Goal: Information Seeking & Learning: Learn about a topic

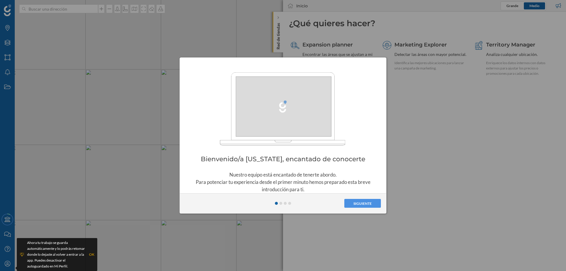
click at [281, 202] on span at bounding box center [280, 203] width 3 height 3
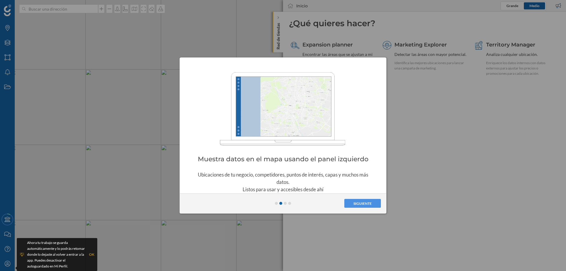
click at [286, 204] on span at bounding box center [285, 203] width 3 height 3
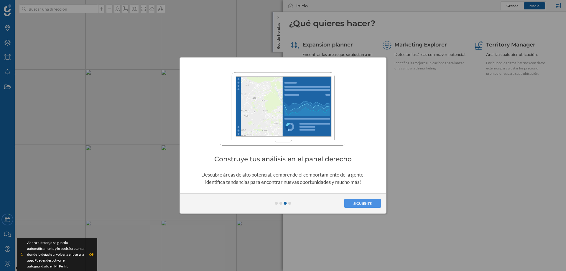
click at [291, 203] on div "Siguiente" at bounding box center [283, 204] width 200 height 14
click at [289, 204] on span at bounding box center [289, 203] width 3 height 3
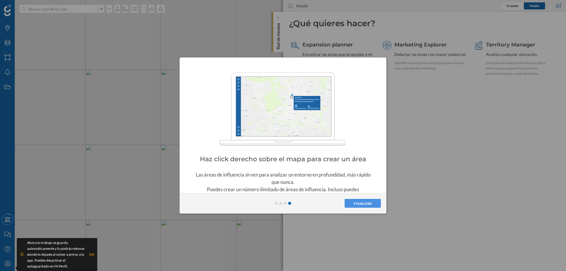
click at [360, 204] on button "Finalizar" at bounding box center [362, 203] width 36 height 9
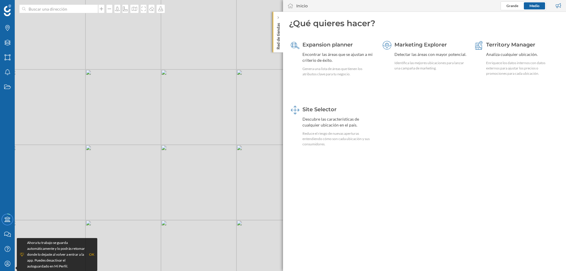
click at [91, 255] on div "OK" at bounding box center [91, 255] width 5 height 6
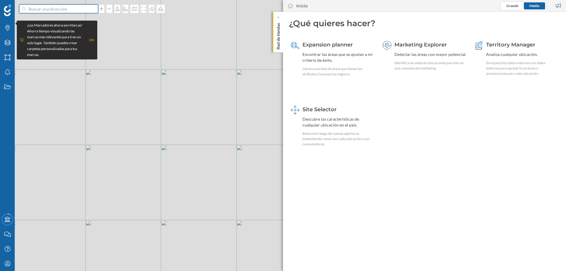
click at [44, 9] on input at bounding box center [59, 8] width 66 height 9
paste input "C. [PERSON_NAME][STREET_ADDRESS][PERSON_NAME]"
type input "C. [PERSON_NAME][STREET_ADDRESS][PERSON_NAME]"
click at [91, 39] on div "OK" at bounding box center [91, 40] width 5 height 6
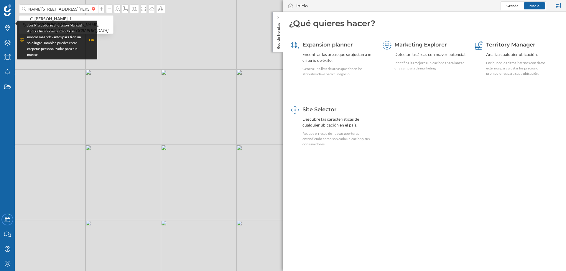
scroll to position [0, 0]
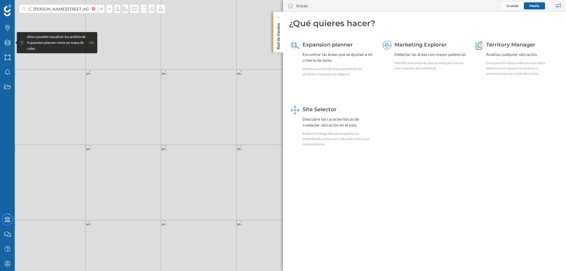
click at [90, 42] on div "OK" at bounding box center [91, 43] width 5 height 6
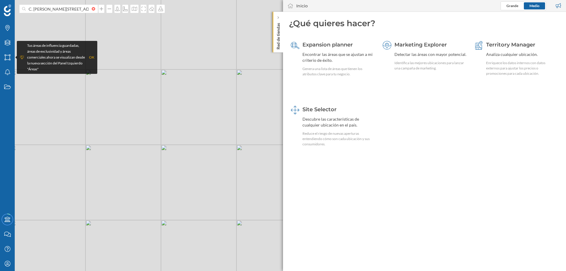
click at [92, 57] on div "OK" at bounding box center [91, 58] width 5 height 6
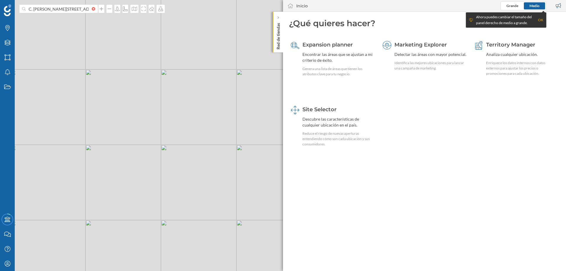
click at [512, 6] on span "Grande" at bounding box center [512, 6] width 12 height 4
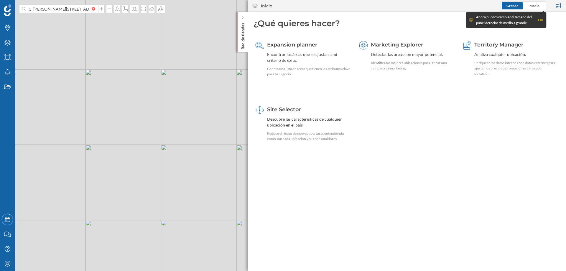
click at [534, 6] on span "Medio" at bounding box center [534, 6] width 10 height 4
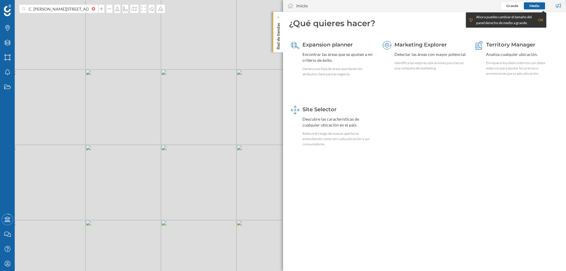
click at [279, 33] on p "Red de tiendas" at bounding box center [278, 35] width 6 height 29
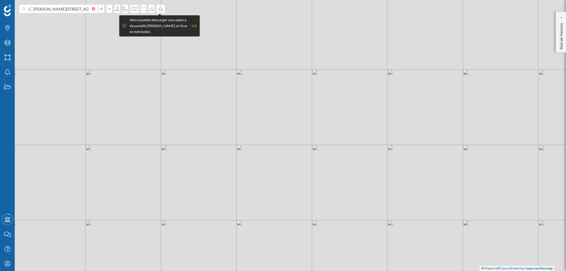
click at [562, 35] on p "Red de tiendas" at bounding box center [561, 35] width 6 height 29
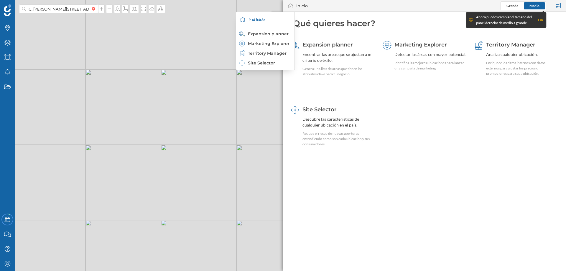
click at [271, 32] on div "Expansion planner" at bounding box center [265, 34] width 52 height 6
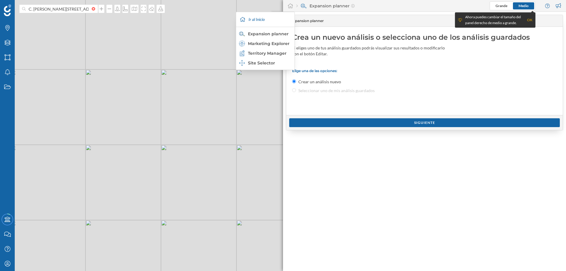
click at [291, 6] on icon at bounding box center [290, 5] width 6 height 5
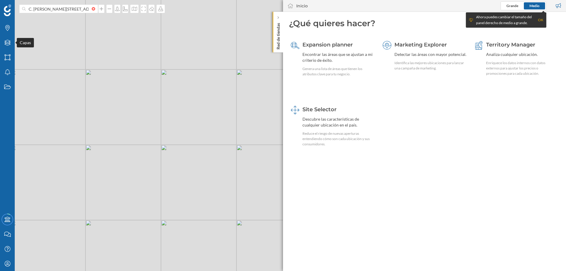
click at [11, 41] on div "Capas" at bounding box center [7, 42] width 15 height 15
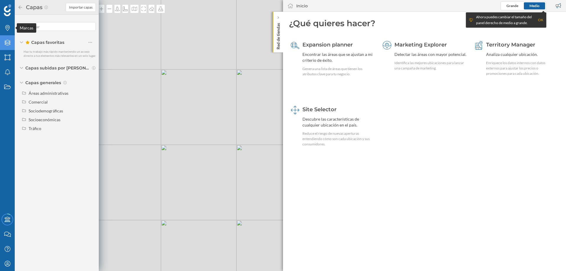
click at [6, 30] on icon at bounding box center [7, 28] width 4 height 6
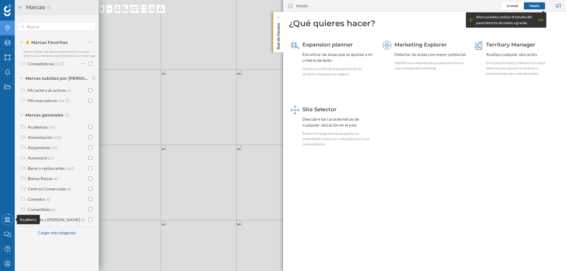
click at [9, 217] on icon "Academy" at bounding box center [7, 220] width 7 height 6
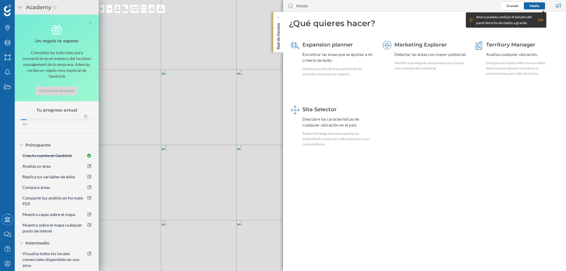
click at [540, 21] on div "OK" at bounding box center [540, 20] width 5 height 6
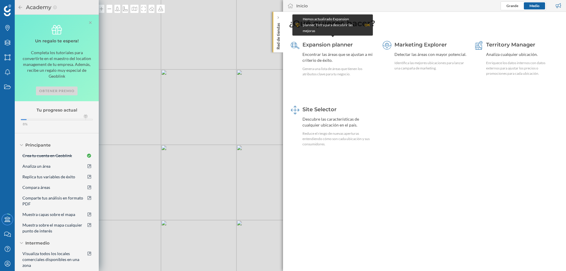
click at [365, 26] on div "OK" at bounding box center [366, 25] width 5 height 6
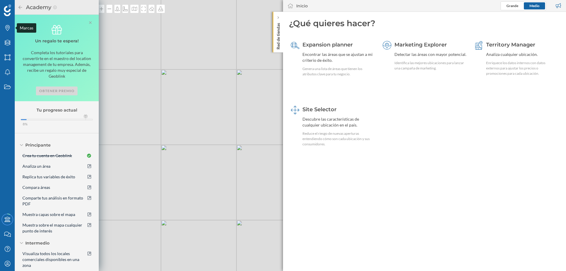
click at [8, 28] on icon at bounding box center [7, 28] width 4 height 6
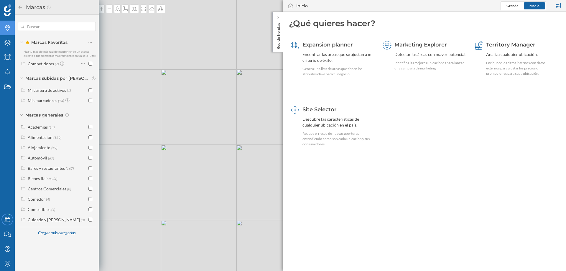
click at [51, 67] on label "Competidores (7)" at bounding box center [46, 64] width 37 height 6
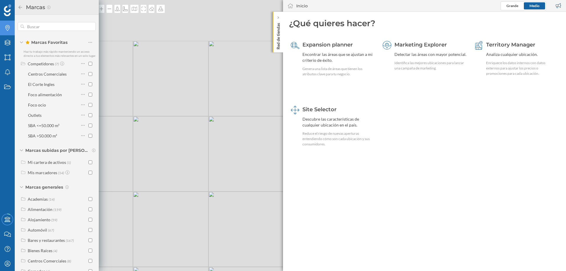
drag, startPoint x: 166, startPoint y: 110, endPoint x: 238, endPoint y: 188, distance: 105.5
click at [238, 188] on div "© Mapbox © OpenStreetMap Improve this map" at bounding box center [283, 135] width 566 height 271
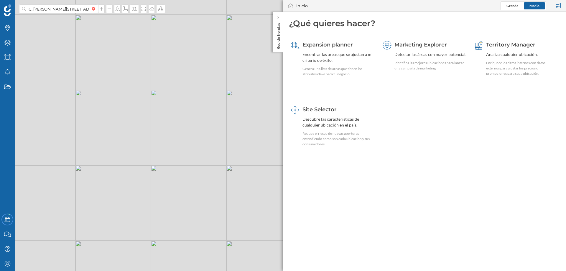
click at [504, 71] on div "Enriquece los datos internos con datos externos para ajustar los precios o prom…" at bounding box center [522, 68] width 72 height 16
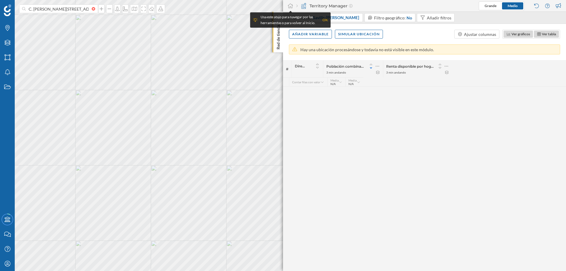
click at [325, 19] on div "OK" at bounding box center [324, 20] width 5 height 6
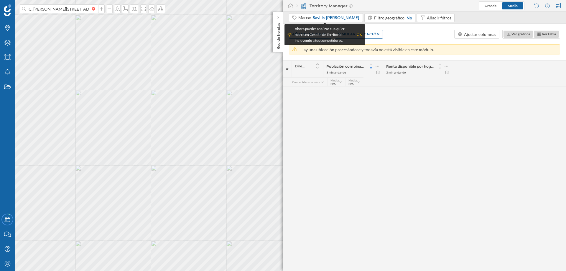
click at [360, 32] on div "OK" at bounding box center [359, 35] width 5 height 6
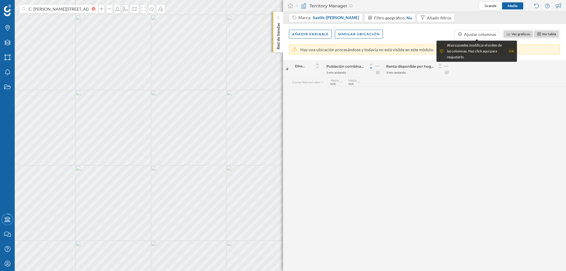
click at [278, 19] on icon at bounding box center [278, 18] width 2 height 4
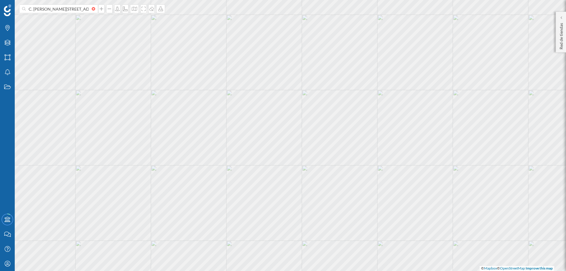
click at [563, 18] on div at bounding box center [561, 18] width 6 height 6
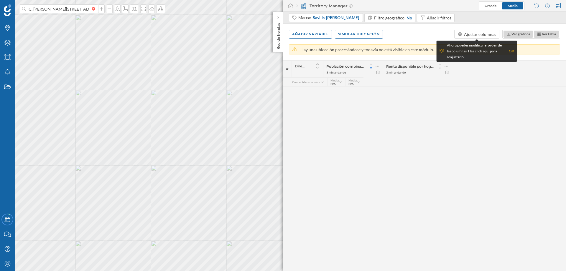
click at [489, 4] on span "Grande" at bounding box center [490, 6] width 12 height 4
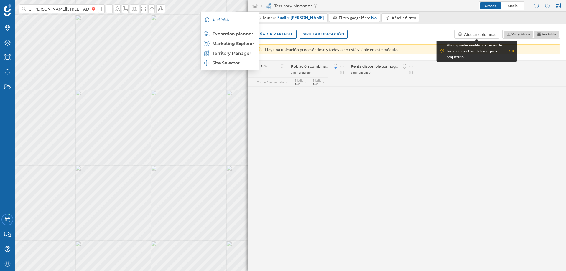
click at [255, 6] on icon at bounding box center [255, 5] width 6 height 5
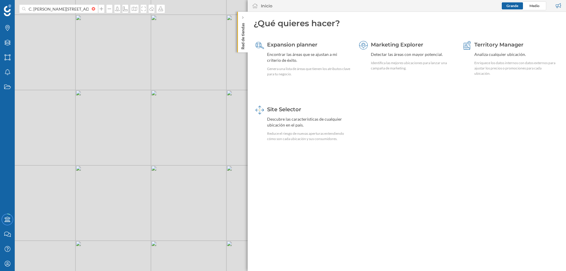
click at [289, 121] on div "Descubre las características de cualquier ubicación en el país." at bounding box center [309, 122] width 84 height 12
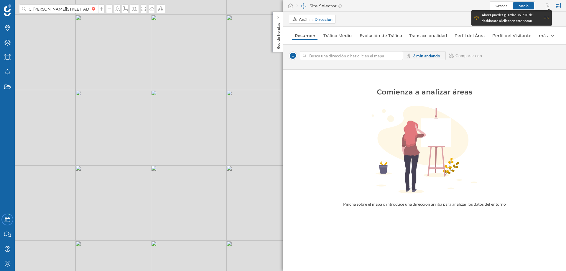
click at [515, 38] on link "Perfil del Visitante" at bounding box center [511, 35] width 44 height 9
click at [362, 57] on input at bounding box center [351, 55] width 90 height 9
type input "C. [PERSON_NAME][STREET_ADDRESS][PERSON_NAME]"
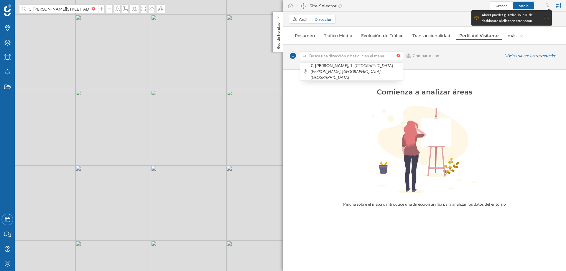
click at [398, 55] on div at bounding box center [399, 56] width 6 height 4
click at [396, 55] on input at bounding box center [351, 55] width 90 height 9
click at [340, 66] on icon "[GEOGRAPHIC_DATA][PERSON_NAME], [PERSON_NAME], [GEOGRAPHIC_DATA]" at bounding box center [352, 71] width 82 height 17
type input "C. [PERSON_NAME][STREET_ADDRESS][PERSON_NAME]"
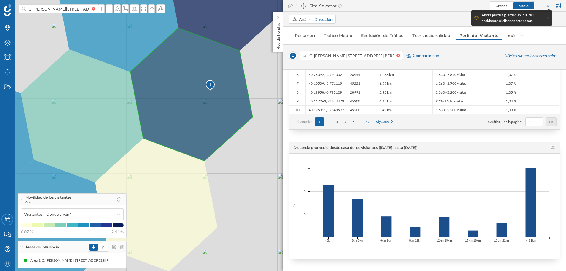
scroll to position [1003, 0]
click at [515, 37] on div "más" at bounding box center [514, 35] width 21 height 9
click at [516, 58] on div "Visitantes Compartidos" at bounding box center [524, 58] width 43 height 5
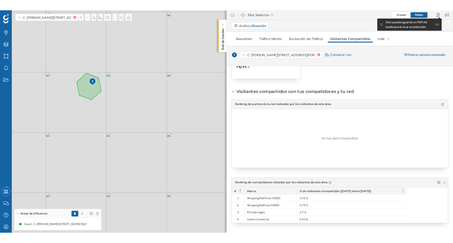
scroll to position [50, 0]
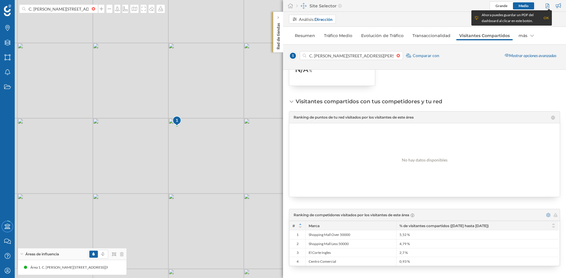
drag, startPoint x: 139, startPoint y: 224, endPoint x: 151, endPoint y: 204, distance: 23.8
click at [151, 204] on div "1 © Mapbox © OpenStreetMap Improve this map" at bounding box center [283, 139] width 566 height 278
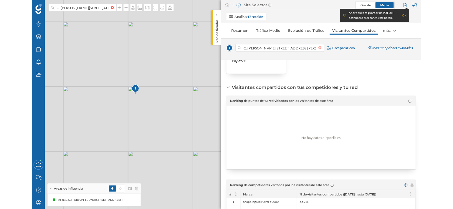
scroll to position [49, 0]
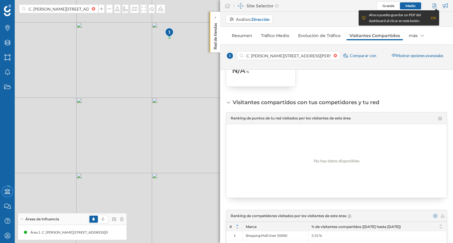
drag, startPoint x: 164, startPoint y: 147, endPoint x: 180, endPoint y: 58, distance: 89.8
click at [180, 58] on div "1 © Mapbox © OpenStreetMap Improve this map" at bounding box center [226, 121] width 453 height 243
drag, startPoint x: 164, startPoint y: 72, endPoint x: 132, endPoint y: 138, distance: 73.4
click at [132, 138] on div "1 © Mapbox © OpenStreetMap Improve this map" at bounding box center [226, 121] width 453 height 243
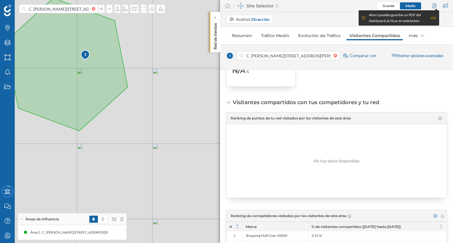
drag, startPoint x: 81, startPoint y: 94, endPoint x: 126, endPoint y: 103, distance: 46.2
click at [126, 103] on div "1 © Mapbox © OpenStreetMap Improve this map" at bounding box center [226, 121] width 453 height 243
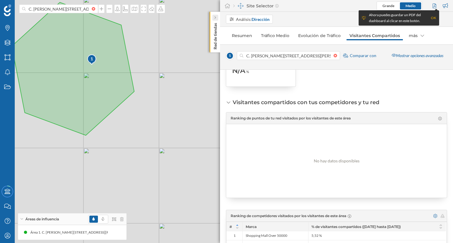
click at [215, 18] on icon at bounding box center [215, 17] width 2 height 3
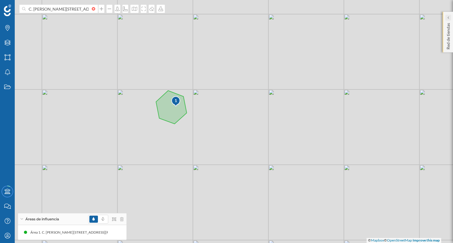
drag, startPoint x: 207, startPoint y: 102, endPoint x: 211, endPoint y: 102, distance: 4.5
click at [211, 102] on div "1 © Mapbox © OpenStreetMap Improve this map" at bounding box center [226, 121] width 453 height 243
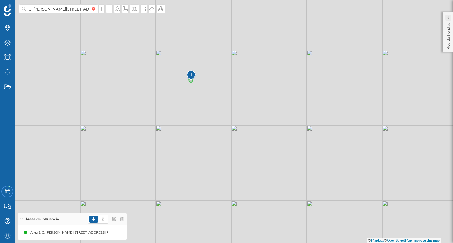
drag, startPoint x: 151, startPoint y: 152, endPoint x: 165, endPoint y: 128, distance: 28.1
click at [165, 128] on div "1 © Mapbox © OpenStreetMap Improve this map" at bounding box center [226, 121] width 453 height 243
drag, startPoint x: 182, startPoint y: 169, endPoint x: 263, endPoint y: 89, distance: 114.0
click at [263, 89] on div "1 © Mapbox © OpenStreetMap Improve this map" at bounding box center [226, 121] width 453 height 243
drag, startPoint x: 250, startPoint y: 113, endPoint x: 191, endPoint y: 154, distance: 71.6
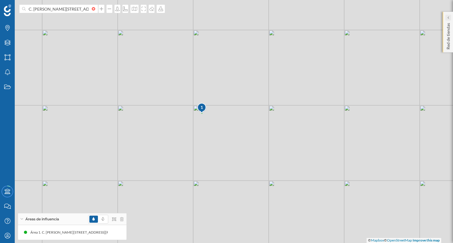
click at [191, 154] on div "1 © Mapbox © OpenStreetMap Improve this map" at bounding box center [226, 121] width 453 height 243
drag, startPoint x: 155, startPoint y: 191, endPoint x: 163, endPoint y: 189, distance: 7.5
click at [163, 189] on div "1 © Mapbox © OpenStreetMap Improve this map" at bounding box center [226, 121] width 453 height 243
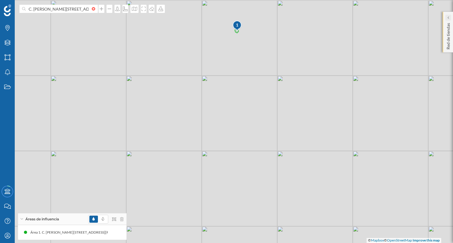
drag, startPoint x: 224, startPoint y: 126, endPoint x: 197, endPoint y: 174, distance: 55.5
click at [197, 174] on div "1 © Mapbox © OpenStreetMap Improve this map" at bounding box center [226, 121] width 453 height 243
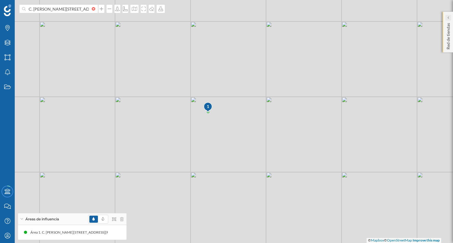
drag, startPoint x: 215, startPoint y: 153, endPoint x: 211, endPoint y: 158, distance: 7.1
click at [211, 158] on div "1 © Mapbox © OpenStreetMap Improve this map" at bounding box center [226, 121] width 453 height 243
